Goal: Information Seeking & Learning: Learn about a topic

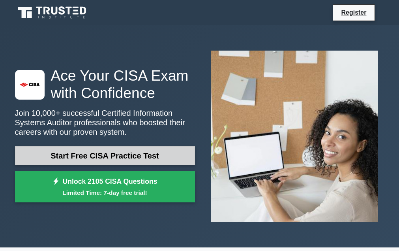
click at [105, 156] on link "Start Free CISA Practice Test" at bounding box center [105, 155] width 180 height 19
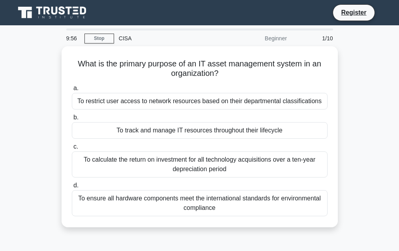
click at [105, 156] on div "To calculate the return on investment for all technology acquisitions over a te…" at bounding box center [200, 164] width 256 height 26
click at [72, 149] on input "c. To calculate the return on investment for all technology acquisitions over a…" at bounding box center [72, 146] width 0 height 5
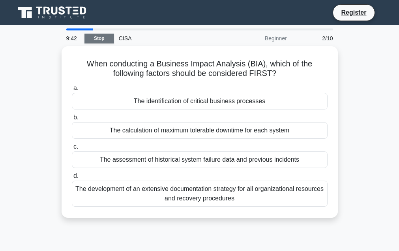
click at [102, 37] on link "Stop" at bounding box center [99, 39] width 30 height 10
